Goal: Communication & Community: Ask a question

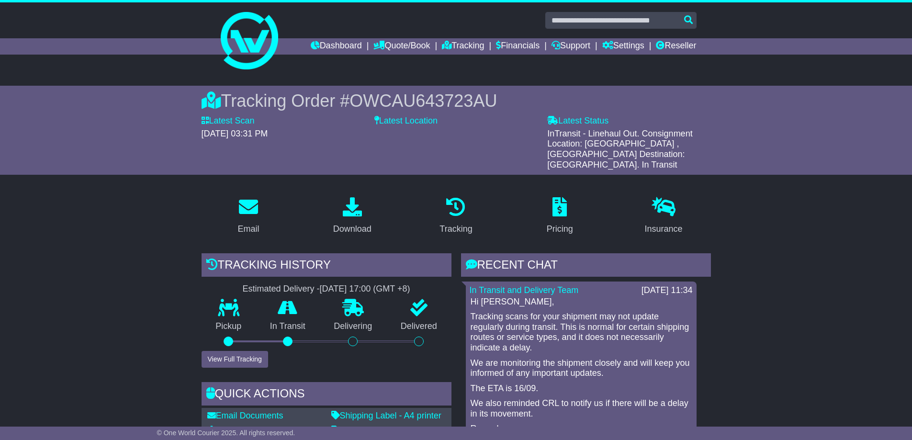
scroll to position [239, 0]
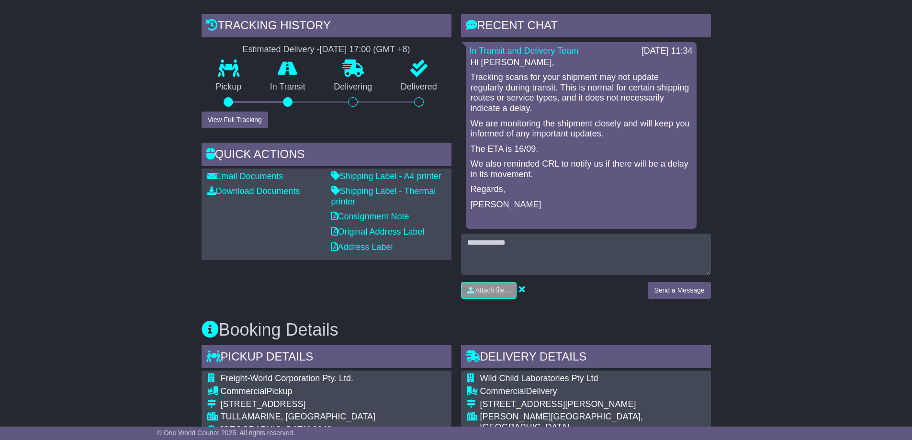
click at [550, 249] on textarea at bounding box center [586, 254] width 250 height 41
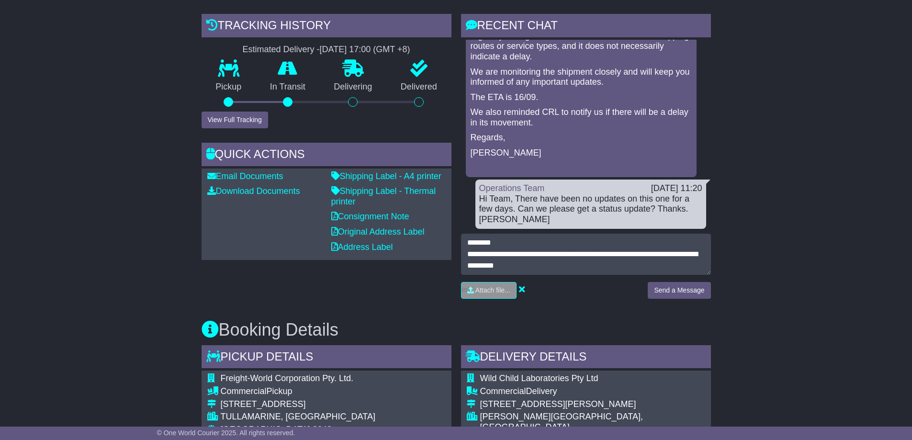
scroll to position [8, 0]
type textarea "**********"
click at [689, 285] on button "Send a Message" at bounding box center [679, 290] width 63 height 17
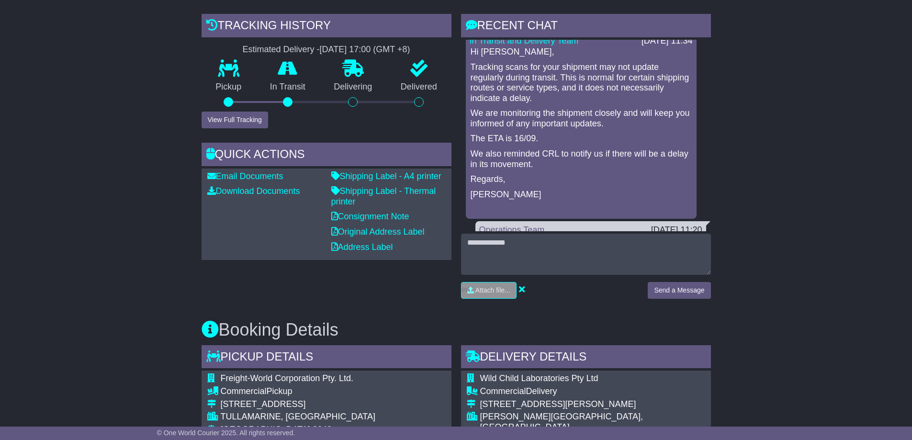
scroll to position [0, 0]
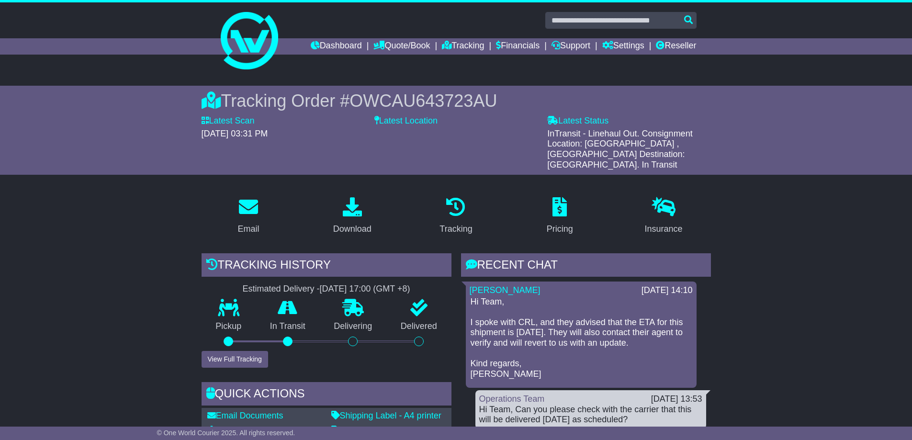
scroll to position [239, 0]
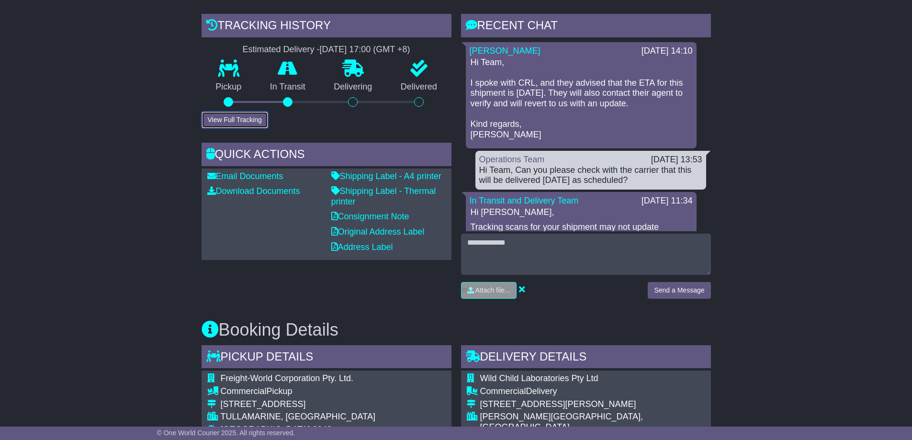
click at [254, 112] on button "View Full Tracking" at bounding box center [235, 120] width 67 height 17
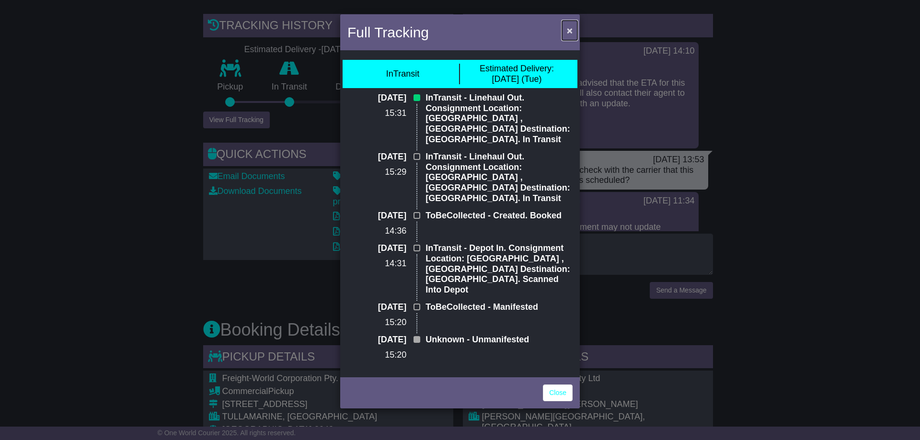
click at [571, 23] on button "×" at bounding box center [569, 31] width 15 height 20
